Goal: Check status

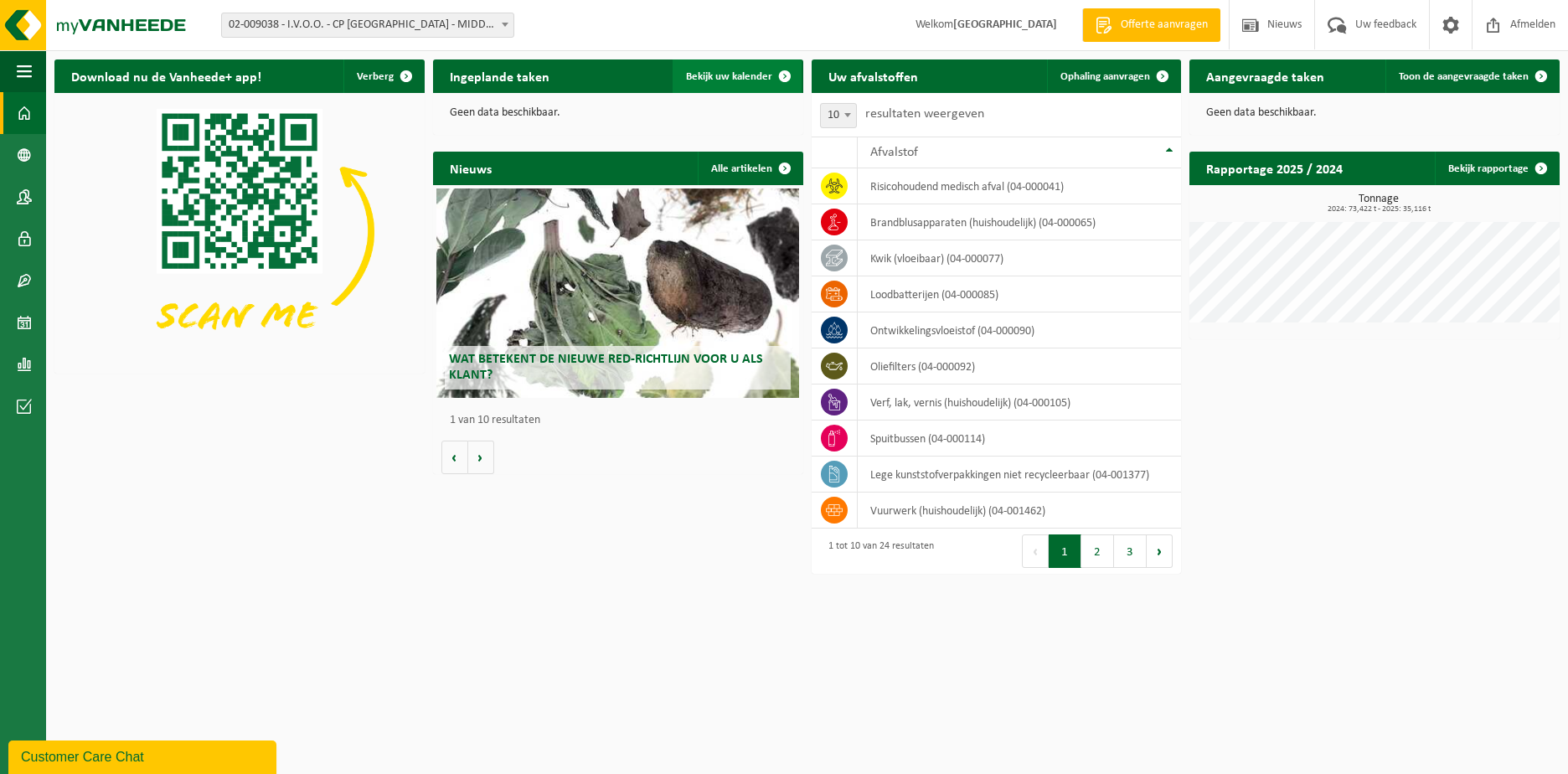
click at [760, 79] on span "Bekijk uw kalender" at bounding box center [729, 77] width 86 height 11
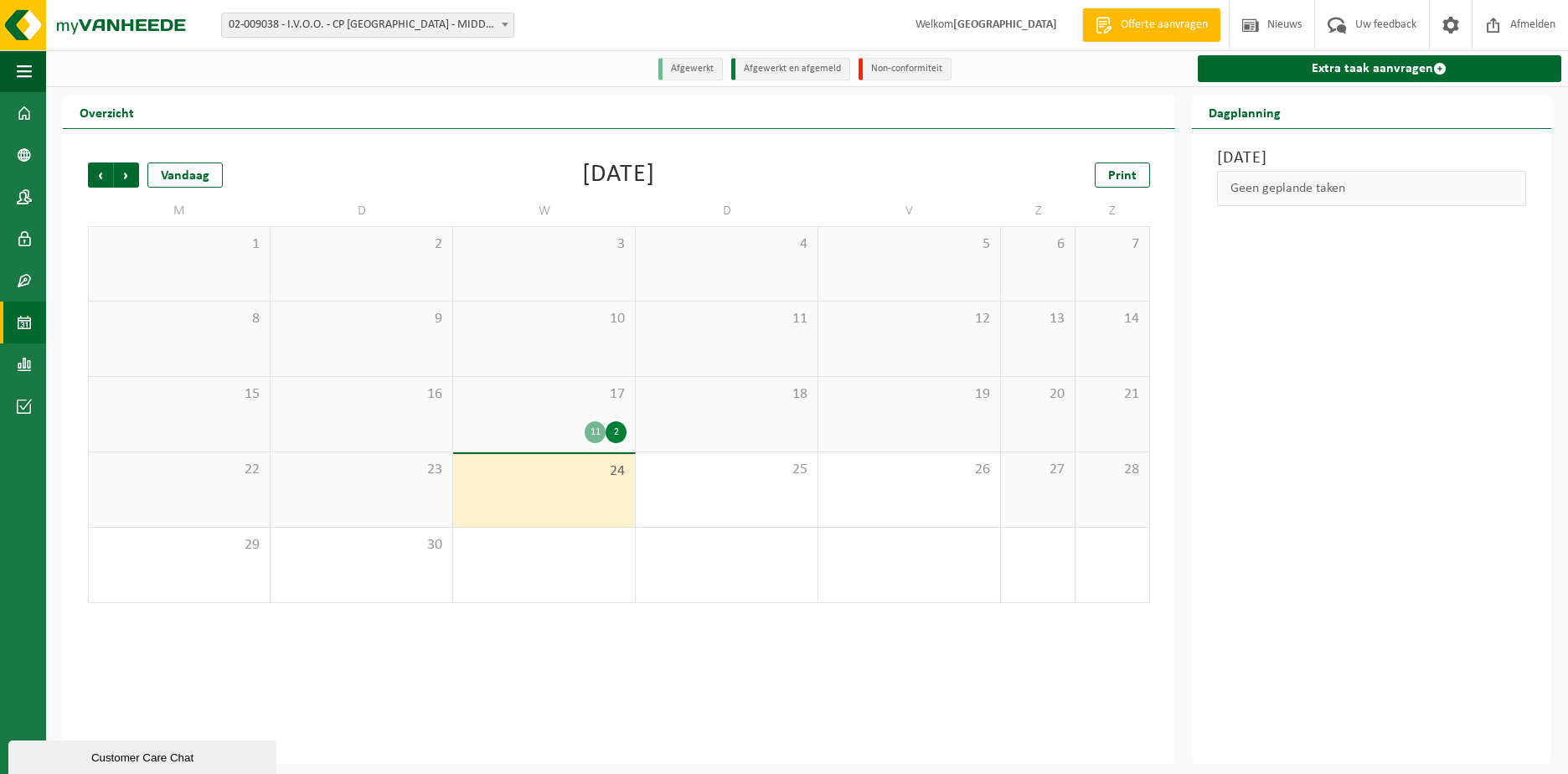
click at [572, 428] on div "11 2" at bounding box center [543, 432] width 165 height 22
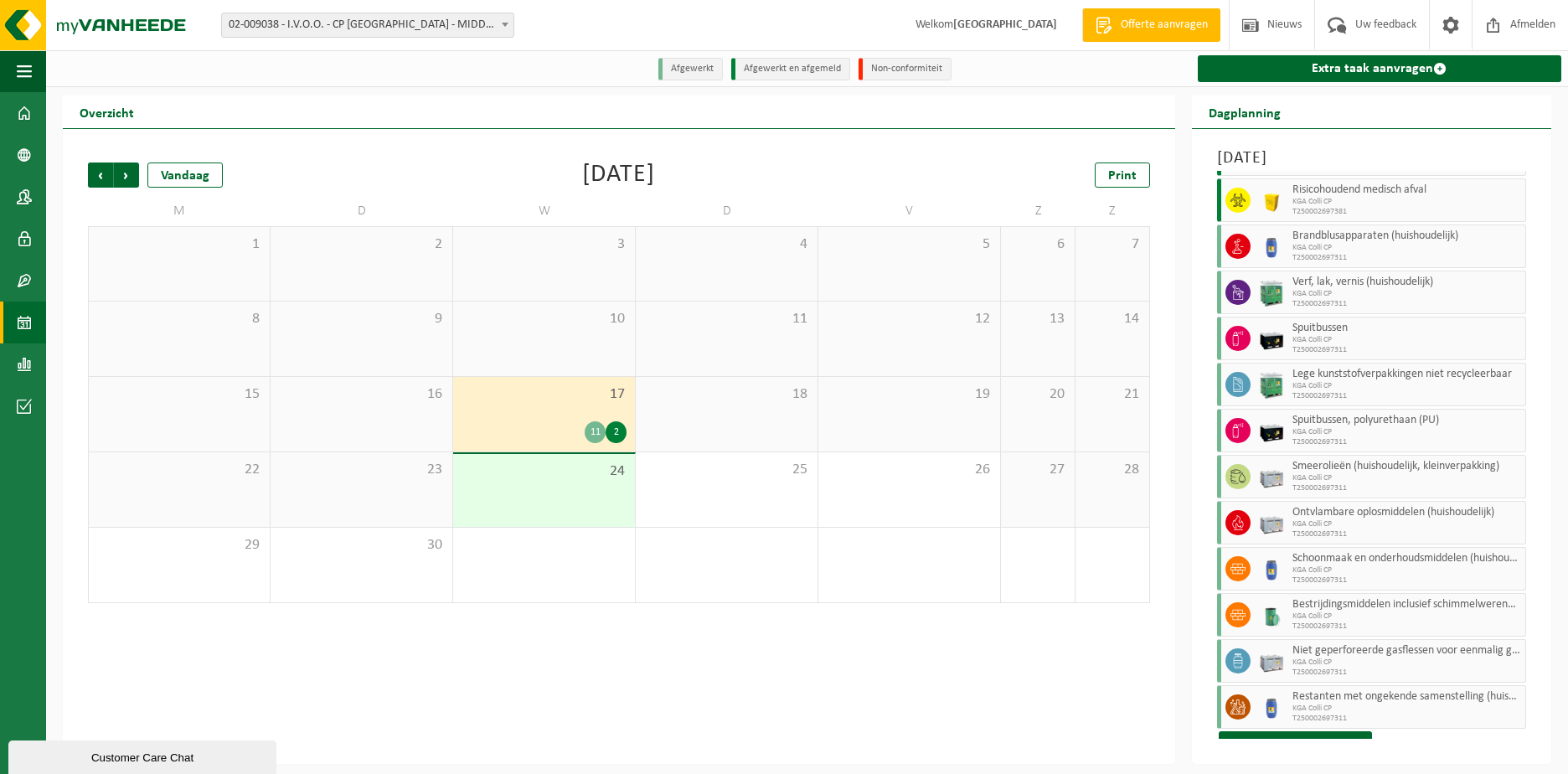
scroll to position [82, 0]
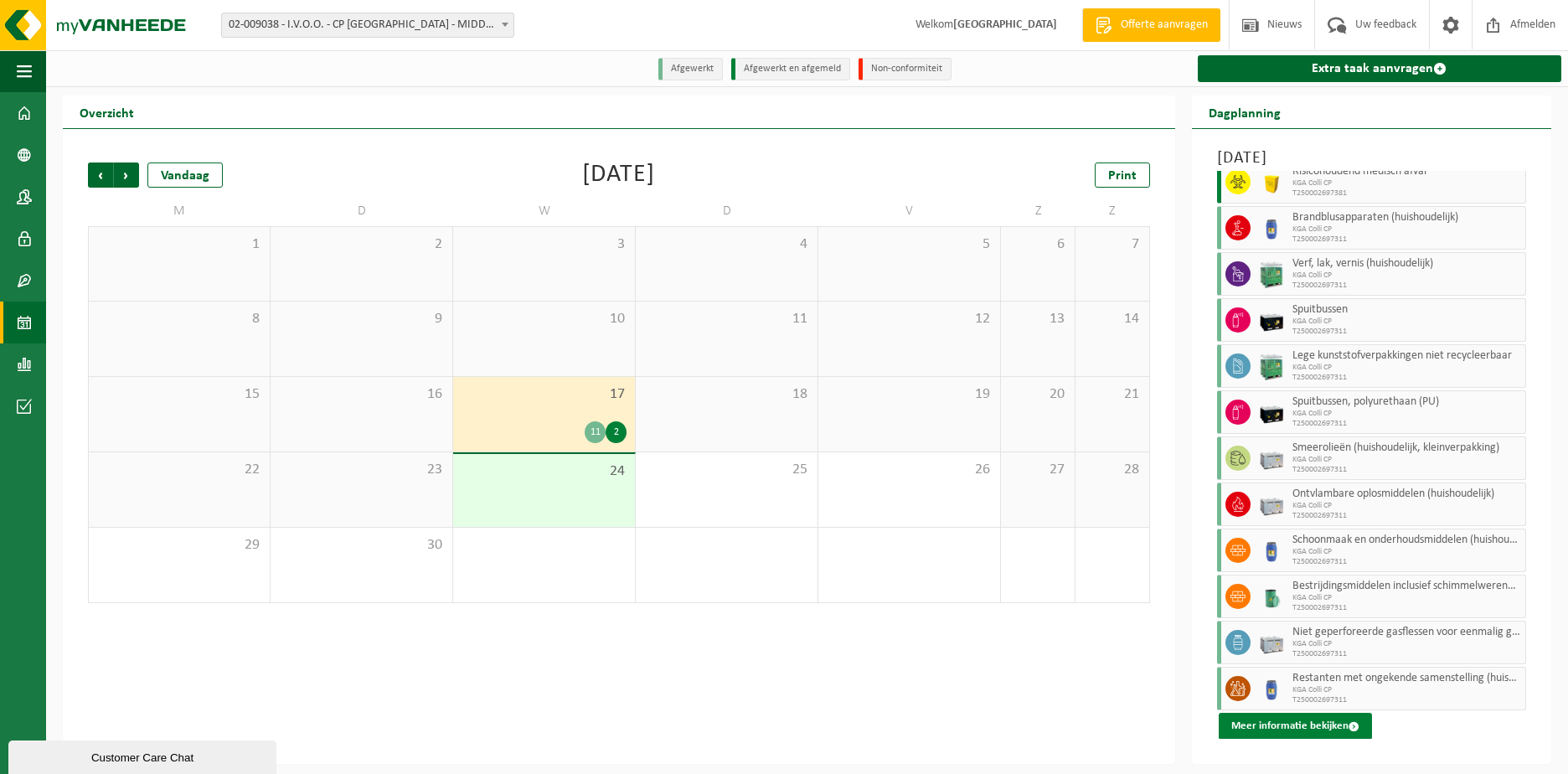
click at [1336, 721] on button "Meer informatie bekijken" at bounding box center [1295, 726] width 153 height 27
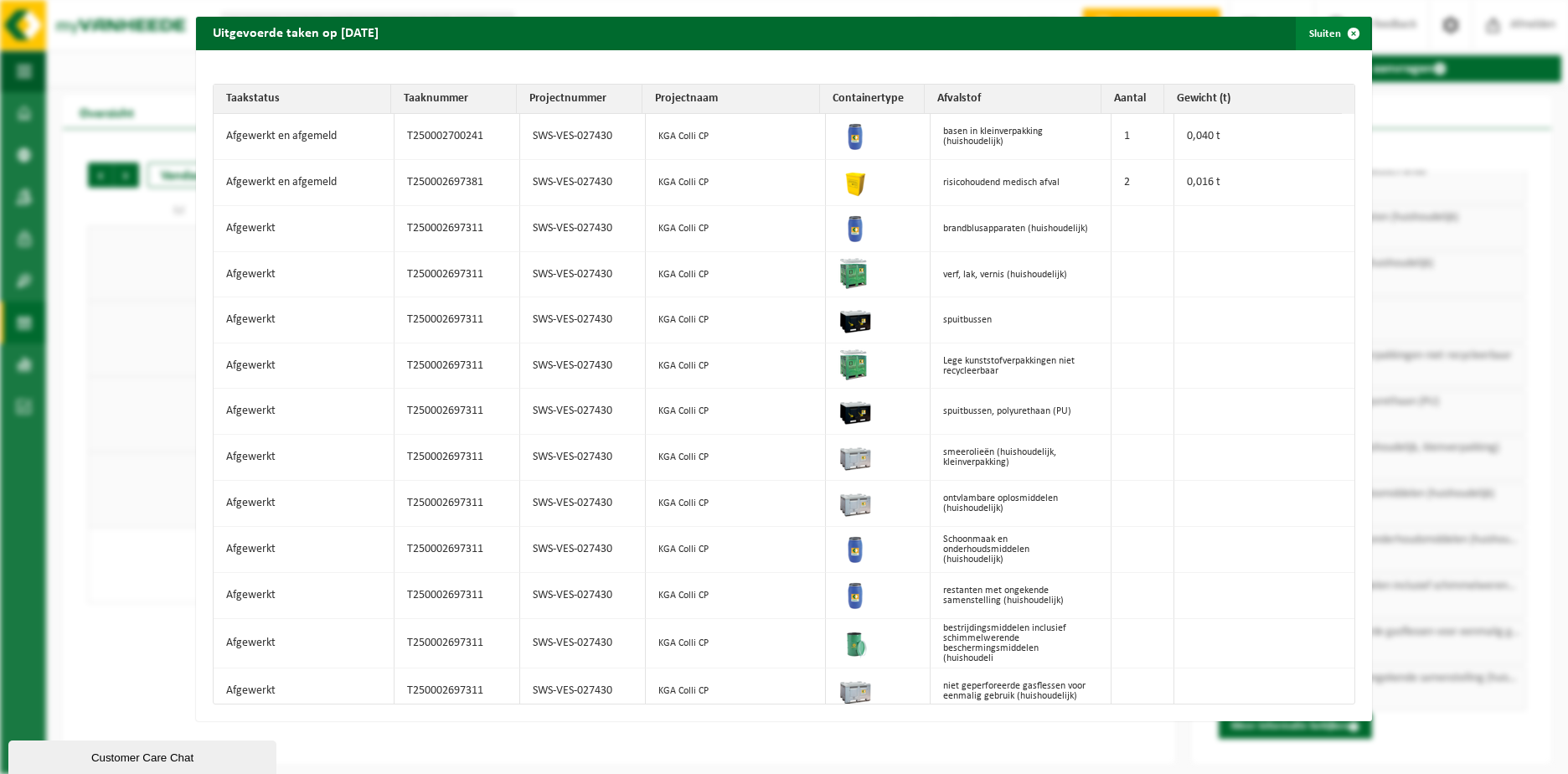
click at [1342, 33] on span "button" at bounding box center [1352, 33] width 34 height 34
